Goal: Task Accomplishment & Management: Manage account settings

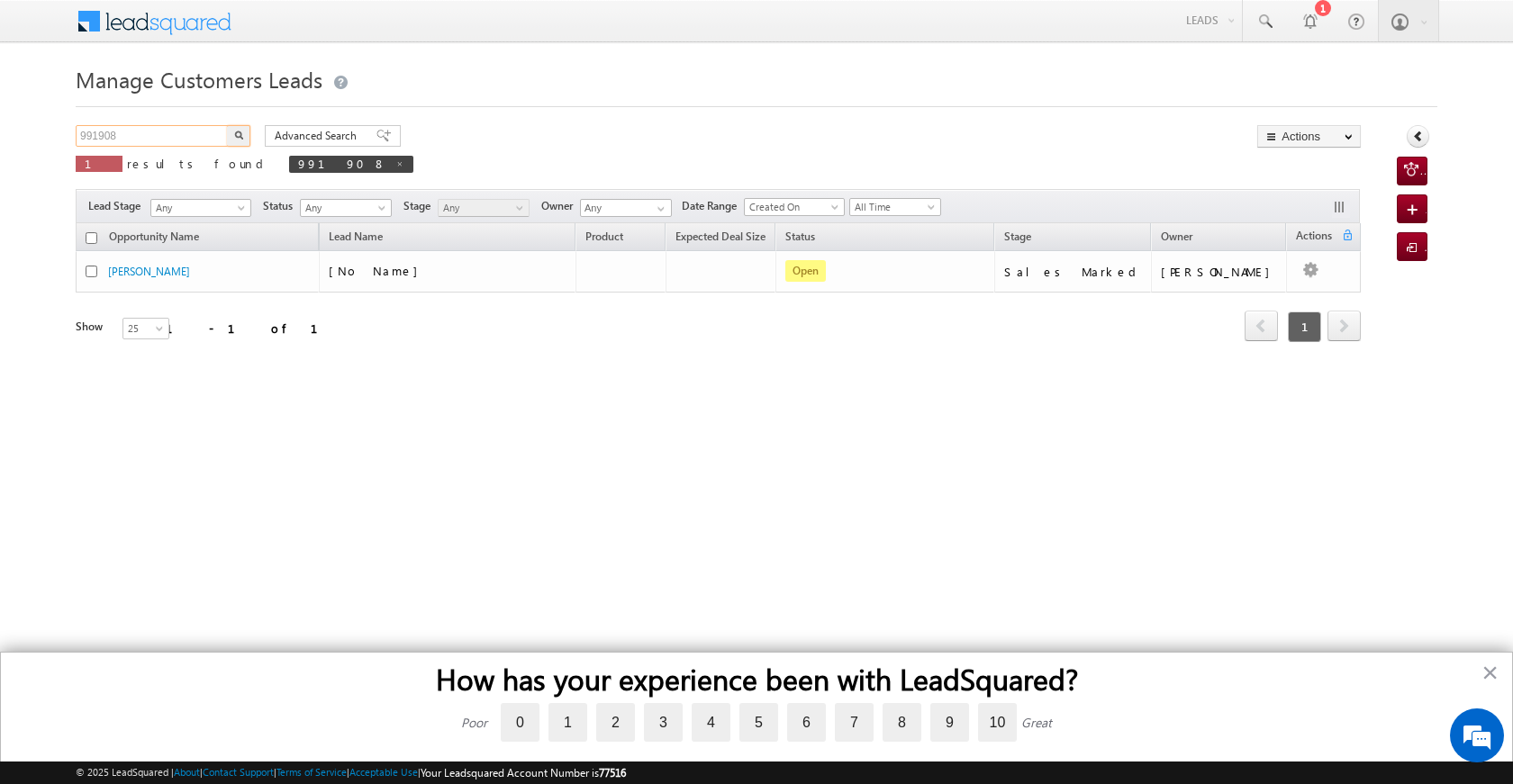
drag, startPoint x: 138, startPoint y: 138, endPoint x: 14, endPoint y: 129, distance: 124.3
click at [14, 129] on body "Menu [PERSON_NAME] [PERSON_NAME] a2@ks erve." at bounding box center [756, 255] width 1513 height 510
paste input "7974"
type input "979748"
click at [236, 134] on img "button" at bounding box center [238, 134] width 9 height 9
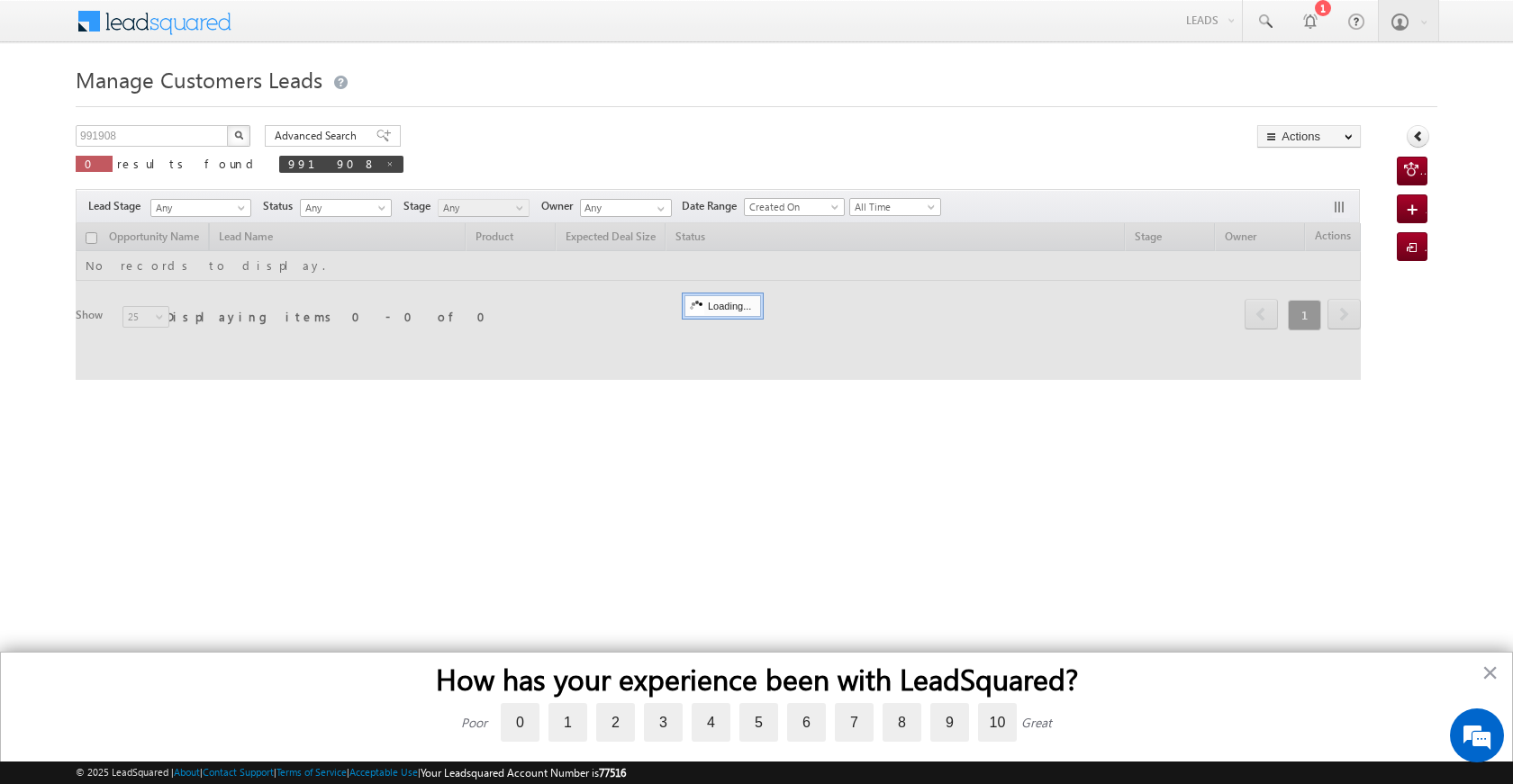
drag, startPoint x: 130, startPoint y: 137, endPoint x: 38, endPoint y: 118, distance: 93.9
click at [35, 118] on body "Menu [PERSON_NAME] [PERSON_NAME] a2@ks erve." at bounding box center [756, 255] width 1513 height 510
drag, startPoint x: 156, startPoint y: 129, endPoint x: 75, endPoint y: 120, distance: 81.5
click at [75, 120] on body "Menu [PERSON_NAME] [PERSON_NAME] a2@ks erve." at bounding box center [756, 255] width 1513 height 510
paste input "7974"
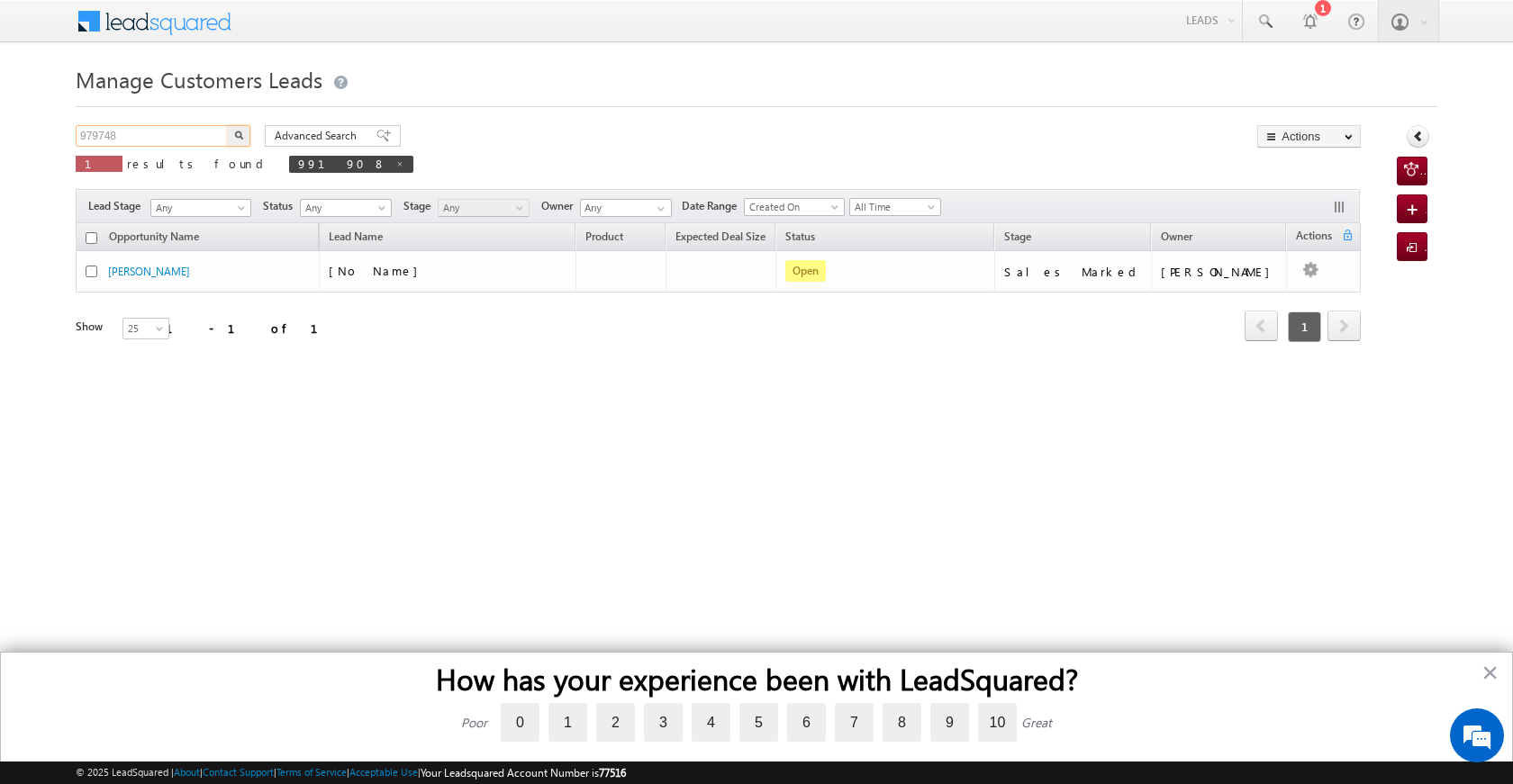
type input "979748"
click at [232, 133] on button "button" at bounding box center [238, 136] width 23 height 22
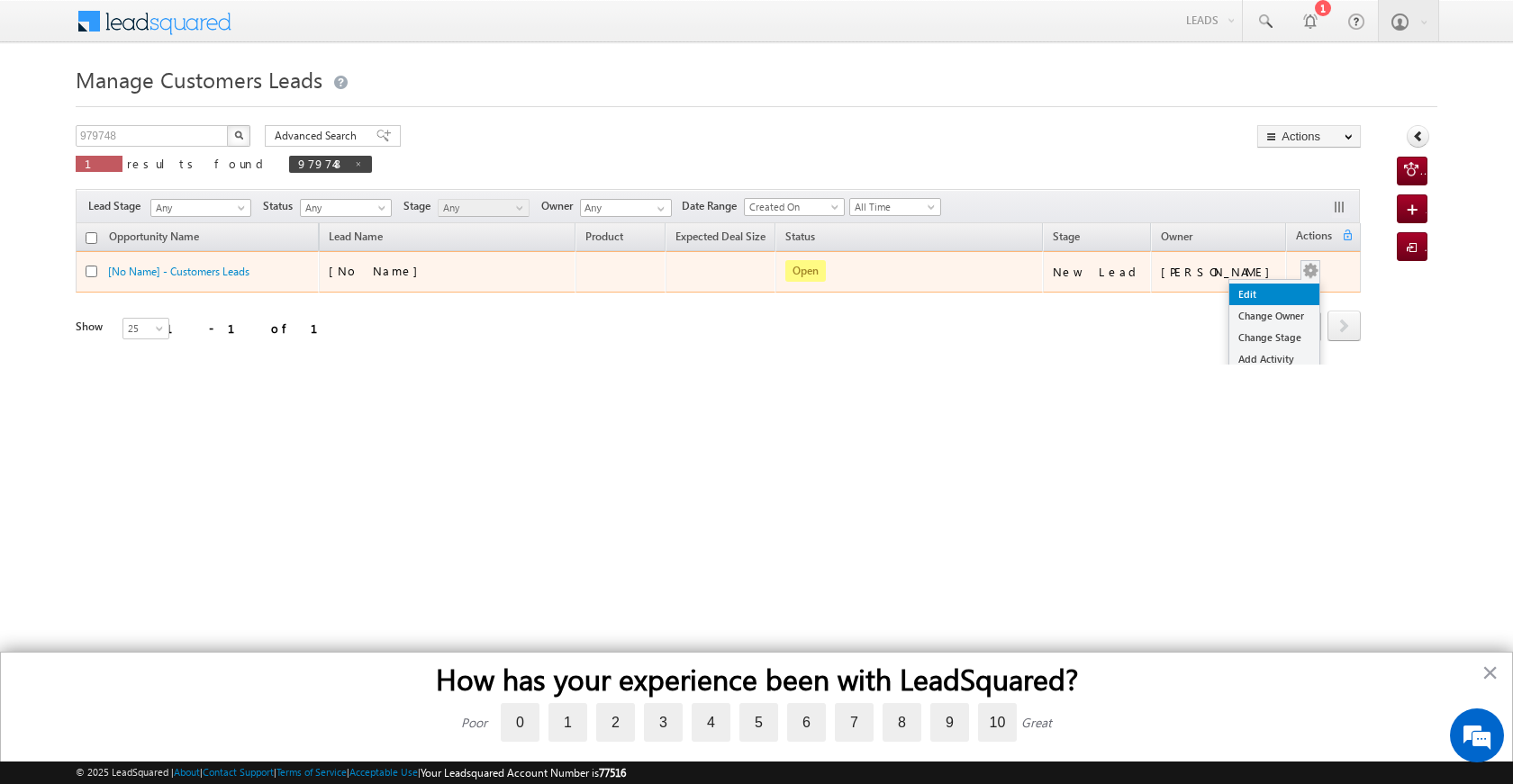
click at [1265, 291] on link "Edit" at bounding box center [1275, 294] width 90 height 22
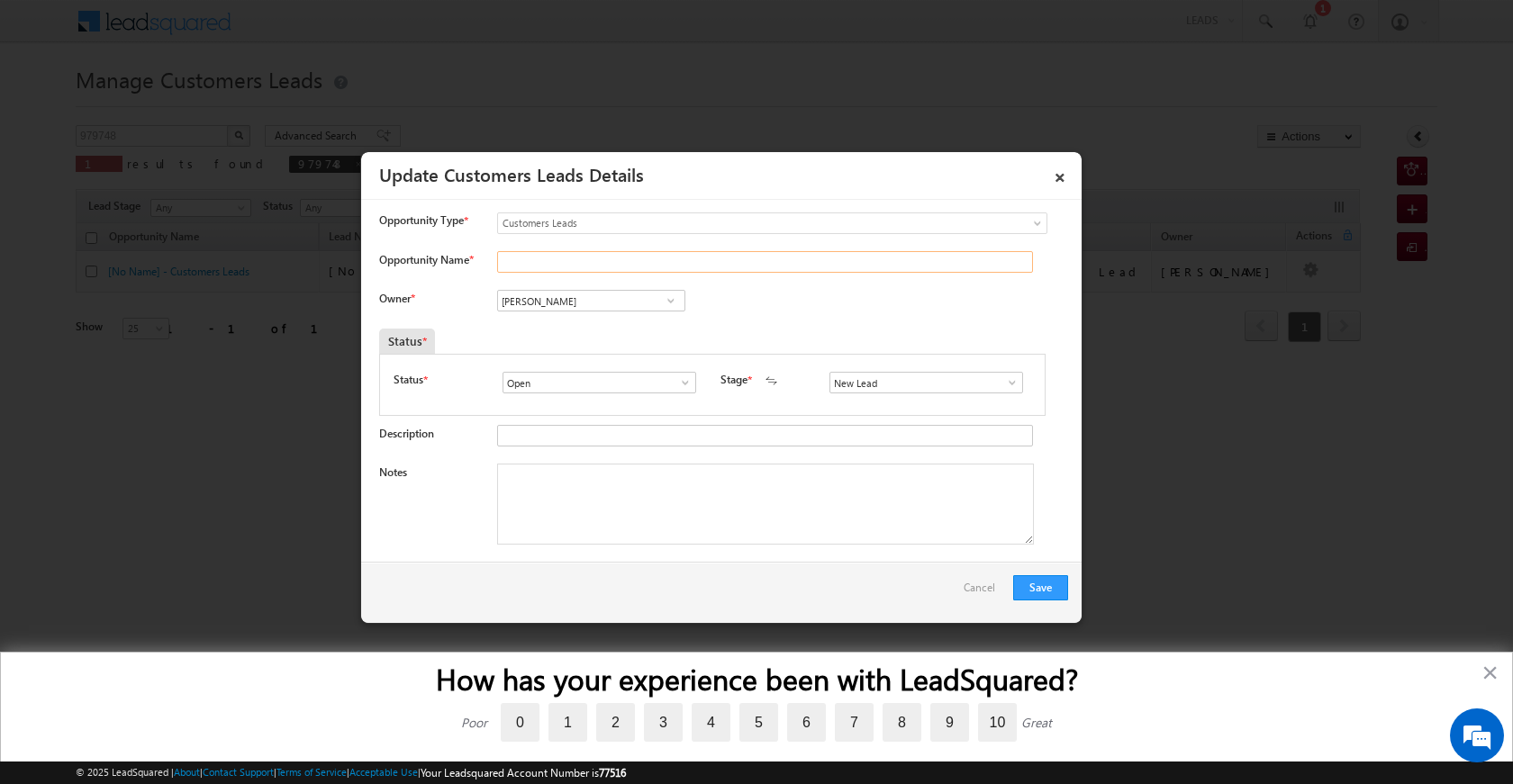
click at [520, 260] on input "Opportunity Name *" at bounding box center [765, 261] width 536 height 22
paste input "VIJAY PANDEY"
type input "VIJAY PANDEY"
click at [668, 302] on span at bounding box center [670, 301] width 18 height 14
click at [666, 301] on span at bounding box center [670, 301] width 18 height 14
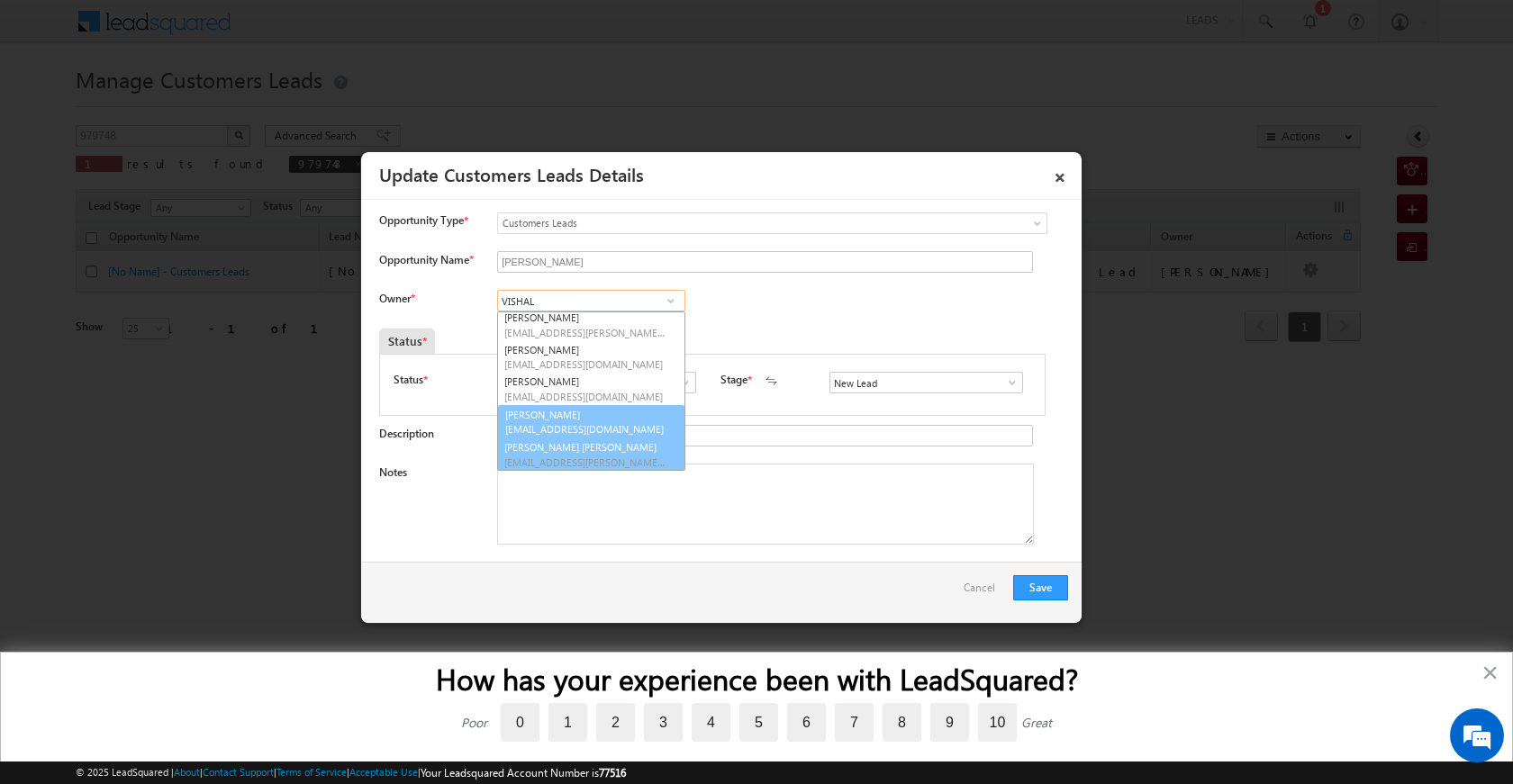
scroll to position [67, 0]
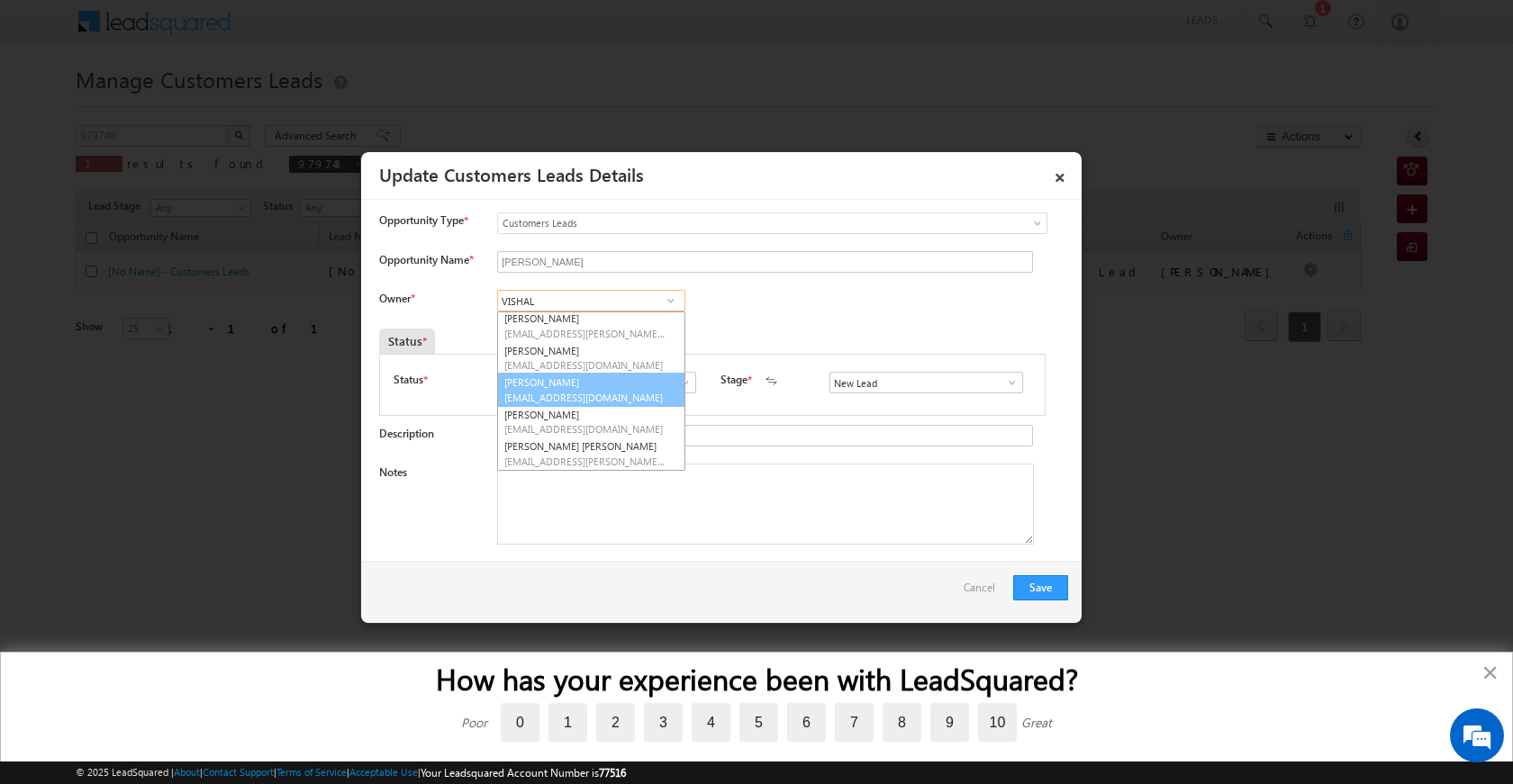
click at [585, 397] on span "vishal.g@sgrlimited.in" at bounding box center [585, 397] width 162 height 13
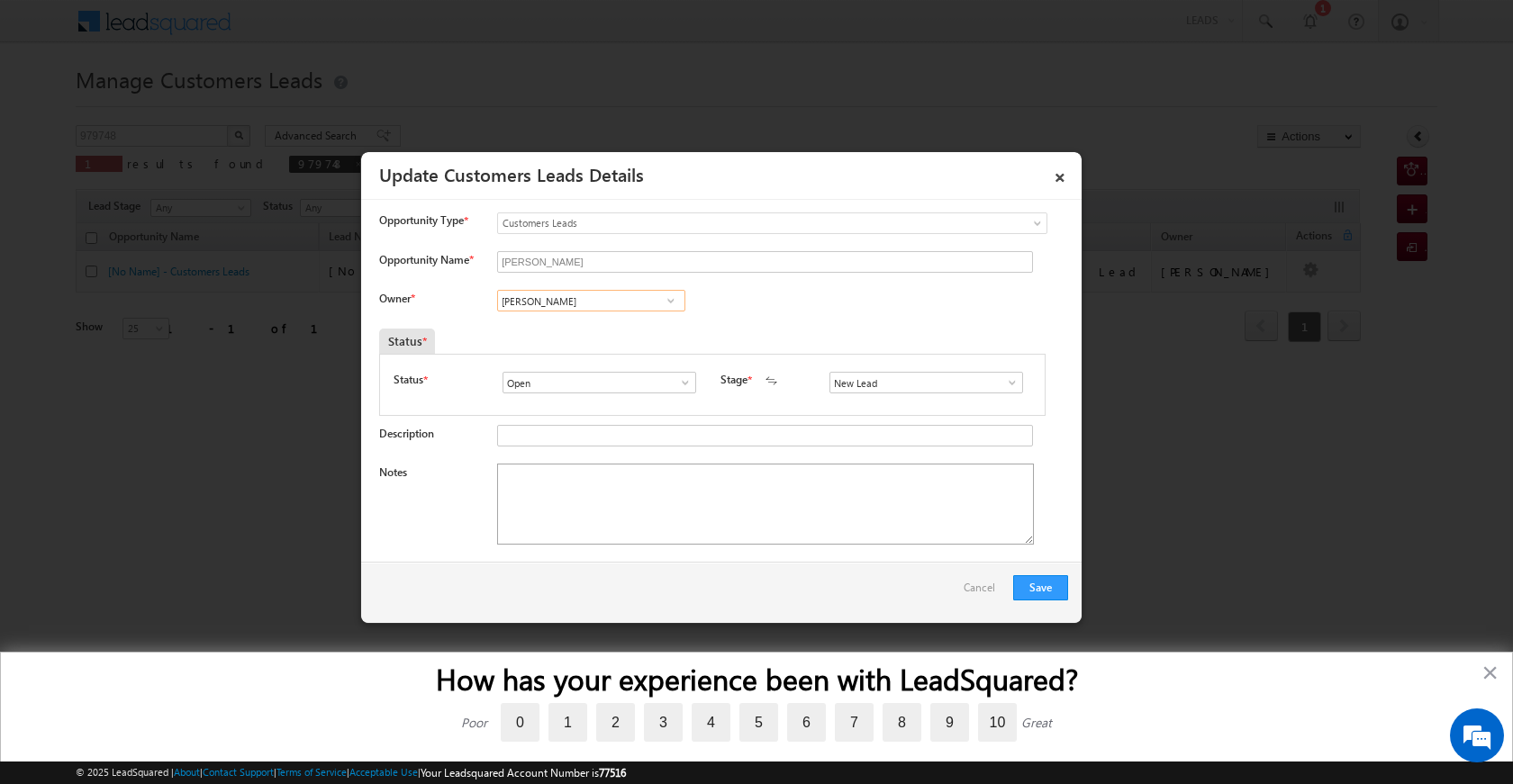
type input "Vishal Ghorpade"
click at [661, 495] on textarea "Notes" at bounding box center [765, 504] width 537 height 81
click at [631, 518] on textarea "Notes" at bounding box center [765, 504] width 537 height 81
paste textarea "RESALE PV PURCHASE PV VAILUE 50 LAC LOAN AMOUNT 35 lAC iq 979748 VB_Know_More V…"
type textarea "RESALE PV PURCHASE PV VAILUE 50 LAC LOAN AMOUNT 35 lAC iq 979748 VB_Know_More V…"
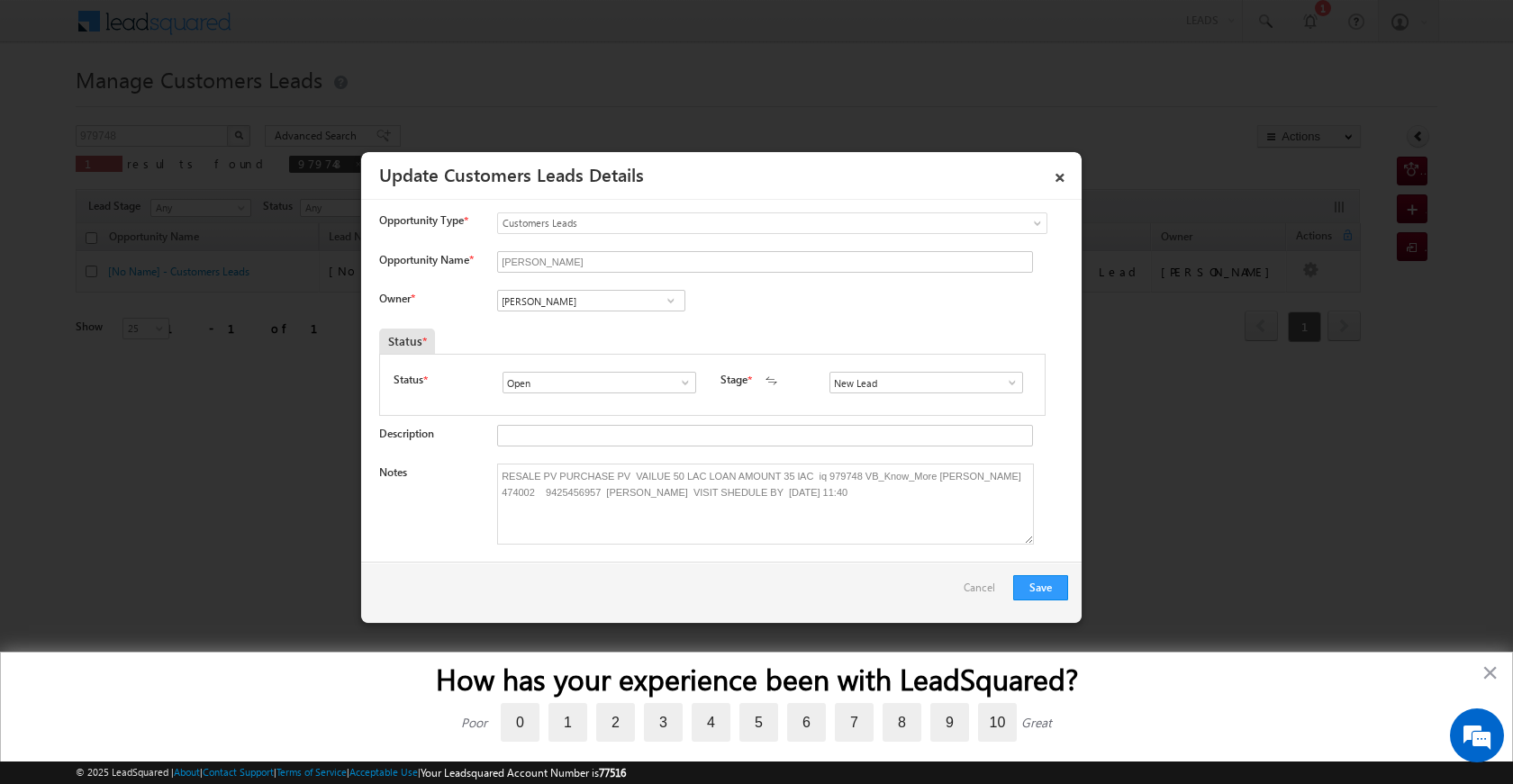
click at [1011, 384] on span at bounding box center [1012, 382] width 18 height 14
drag, startPoint x: 909, startPoint y: 461, endPoint x: 1038, endPoint y: 500, distance: 134.8
click at [909, 463] on link "Sales Marked" at bounding box center [925, 459] width 192 height 21
type input "Sales Marked"
click at [1045, 583] on button "Save" at bounding box center [1040, 588] width 55 height 25
